Goal: Transaction & Acquisition: Purchase product/service

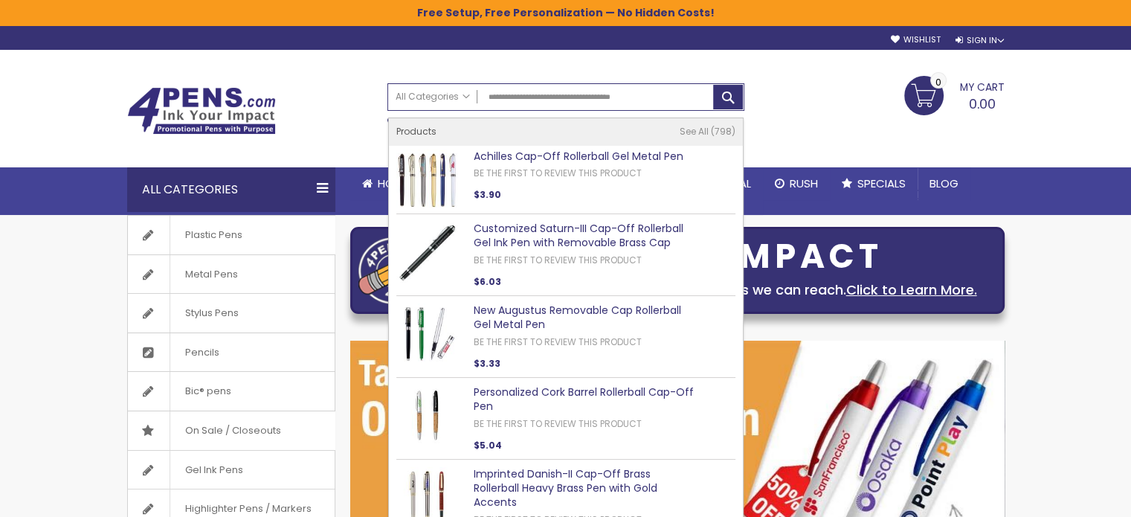
type input "**********"
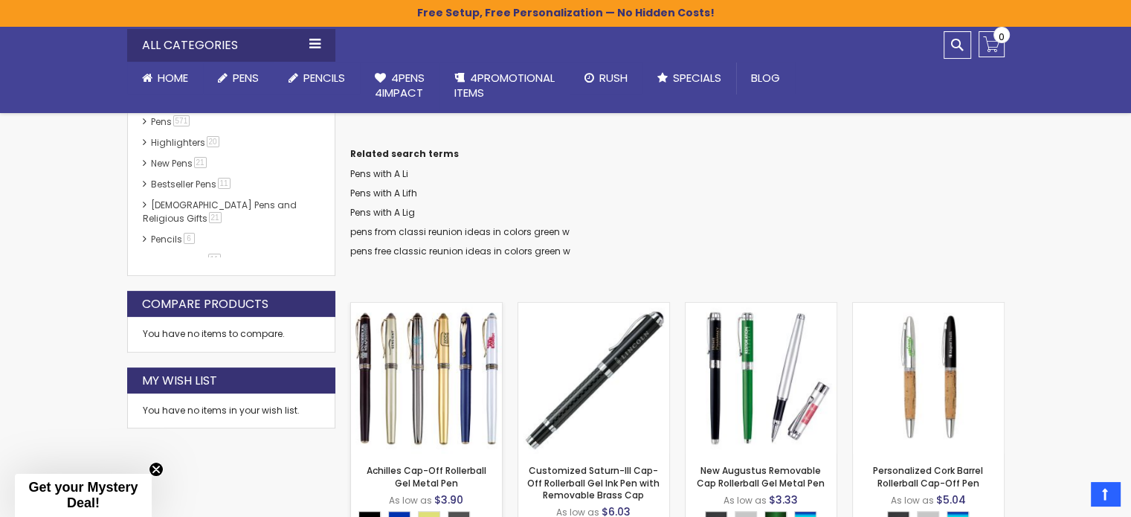
scroll to position [446, 0]
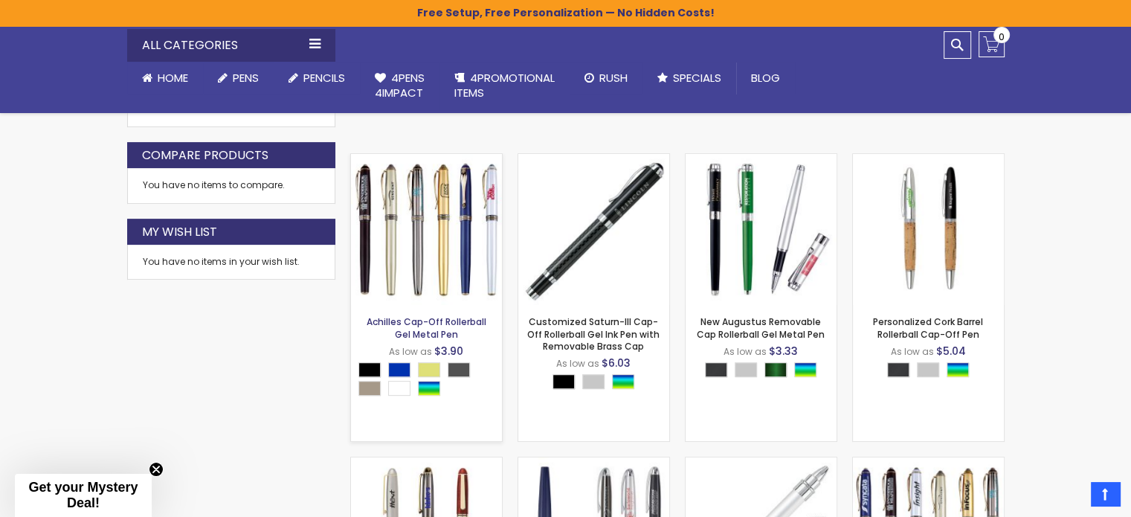
click at [446, 322] on link "Achilles Cap-Off Rollerball Gel Metal Pen" at bounding box center [426, 327] width 120 height 25
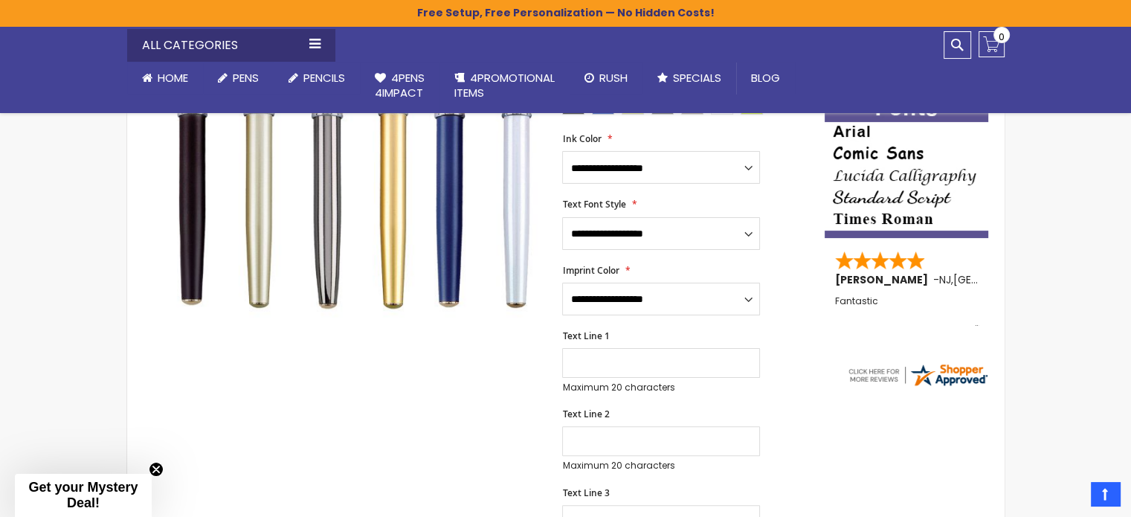
scroll to position [174, 0]
